Goal: Information Seeking & Learning: Learn about a topic

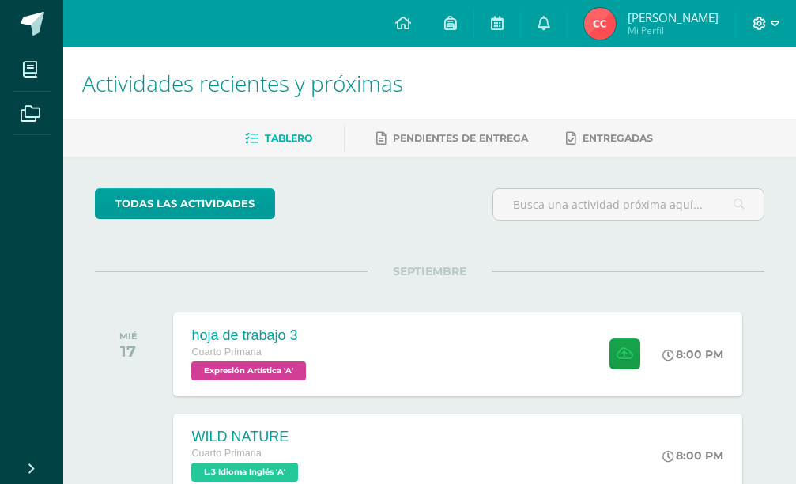
click at [779, 29] on icon at bounding box center [775, 24] width 9 height 14
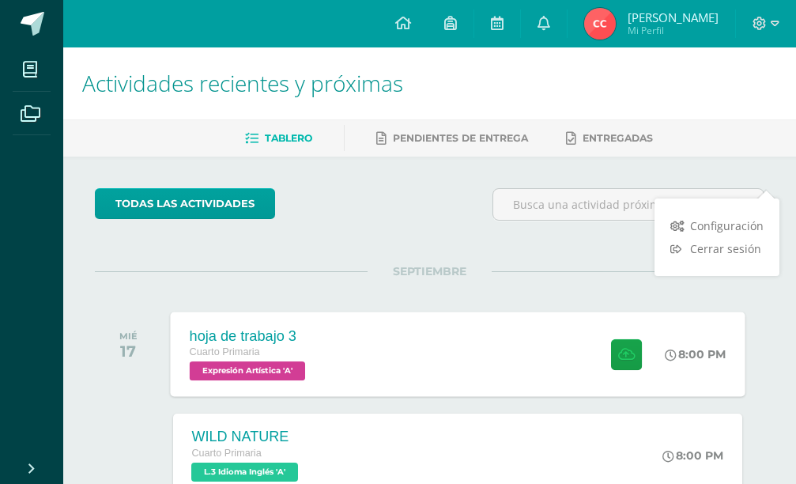
scroll to position [158, 0]
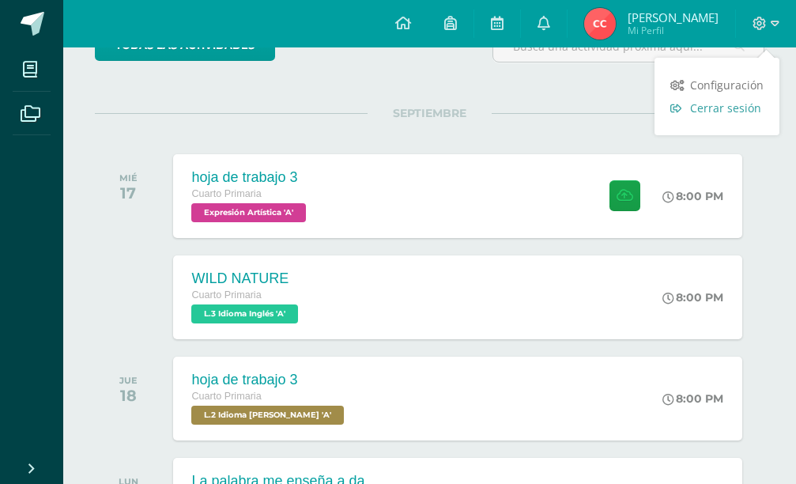
click at [706, 115] on link "Cerrar sesión" at bounding box center [717, 107] width 125 height 23
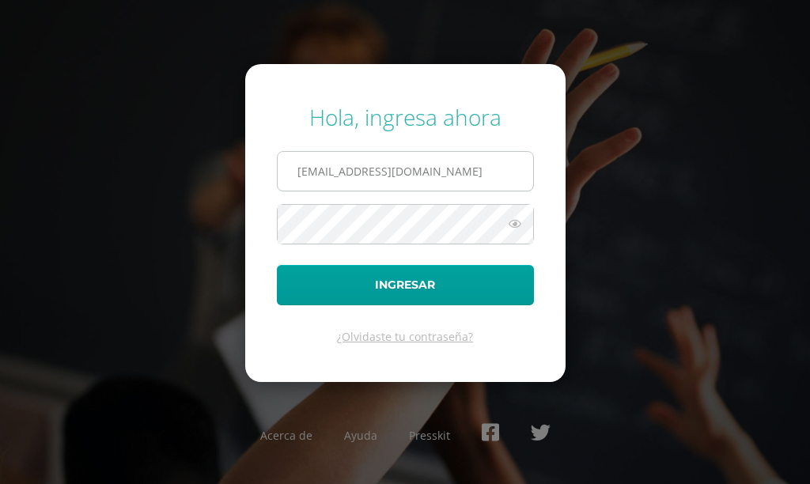
click at [482, 180] on input "563@laestrella.edu.gt" at bounding box center [405, 171] width 255 height 39
type input "582@laestrella.edu.gt"
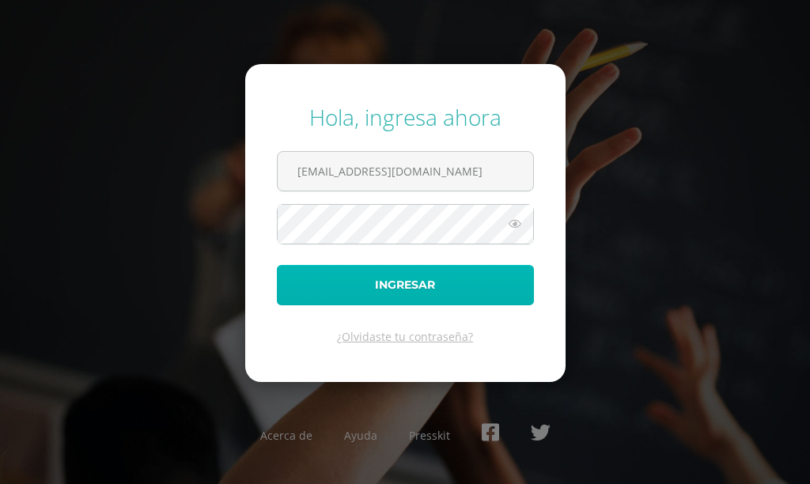
click at [446, 282] on button "Ingresar" at bounding box center [405, 285] width 257 height 40
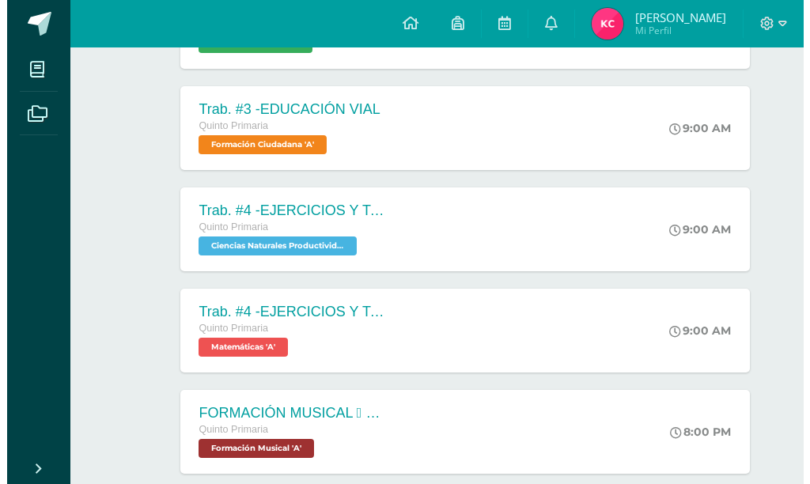
scroll to position [755, 0]
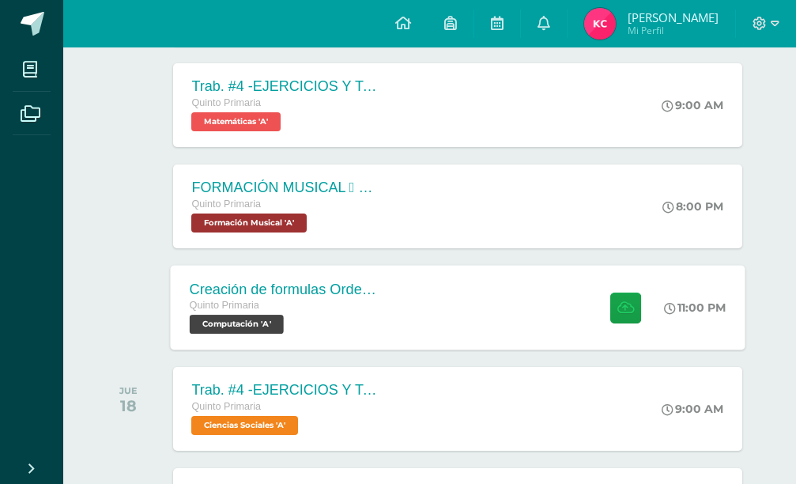
click at [442, 297] on div "Creación de formulas Orden jerárquico Quinto Primaria Computación 'A' 11:00 PM …" at bounding box center [457, 307] width 575 height 85
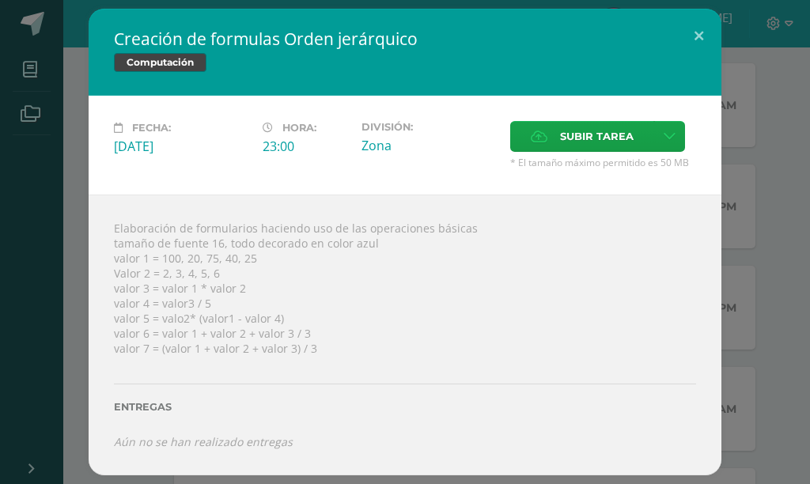
click at [116, 232] on div "Elaboración de formularios haciendo uso de las operaciones básicas tamaño de fu…" at bounding box center [405, 335] width 633 height 280
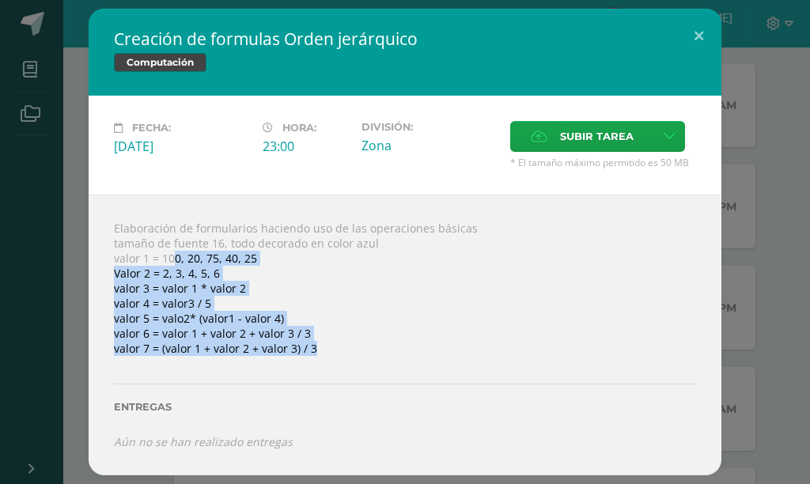
drag, startPoint x: 175, startPoint y: 266, endPoint x: 331, endPoint y: 368, distance: 186.9
click at [331, 368] on div "Elaboración de formularios haciendo uso de las operaciones básicas tamaño de fu…" at bounding box center [405, 335] width 633 height 280
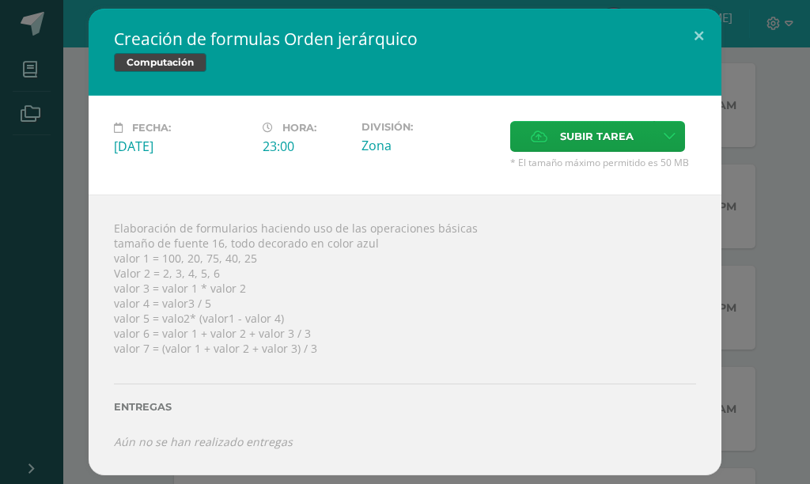
click at [46, 418] on div "Creación de formulas Orden jerárquico Computación Fecha: Miércoles 17 de Septie…" at bounding box center [404, 242] width 797 height 466
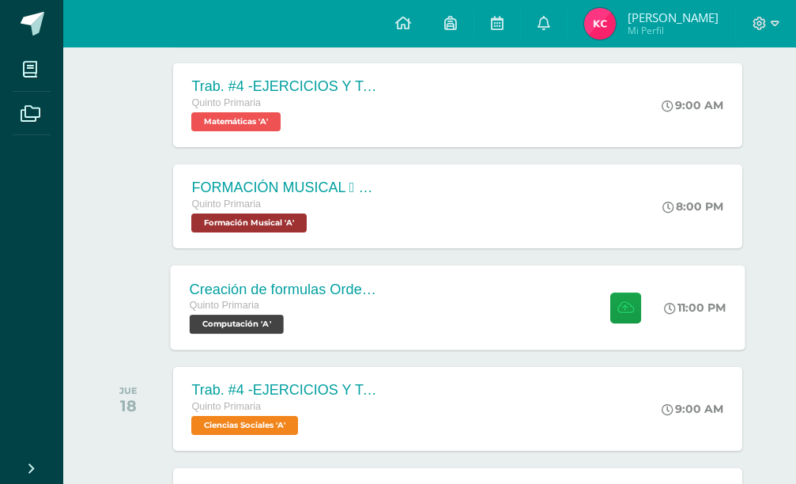
drag, startPoint x: 349, startPoint y: 318, endPoint x: 301, endPoint y: 259, distance: 75.9
click at [348, 320] on div "Quinto Primaria Computación 'A'" at bounding box center [284, 315] width 191 height 36
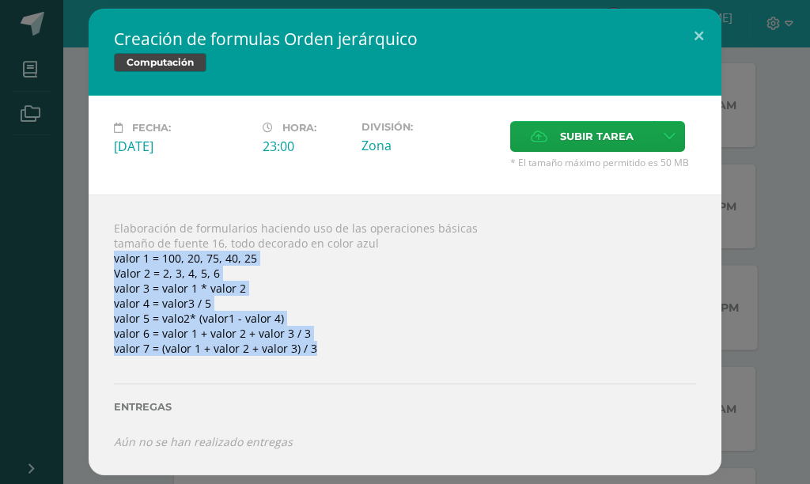
drag, startPoint x: 115, startPoint y: 263, endPoint x: 325, endPoint y: 356, distance: 229.1
click at [325, 356] on div "Elaboración de formularios haciendo uso de las operaciones básicas tamaño de fu…" at bounding box center [405, 335] width 633 height 280
copy div "valor 1 = 100, 20, 75, 40, 25 Valor 2 = 2, 3, 4, 5, 6 valor 3 = valor 1 * valor…"
